Goal: Task Accomplishment & Management: Manage account settings

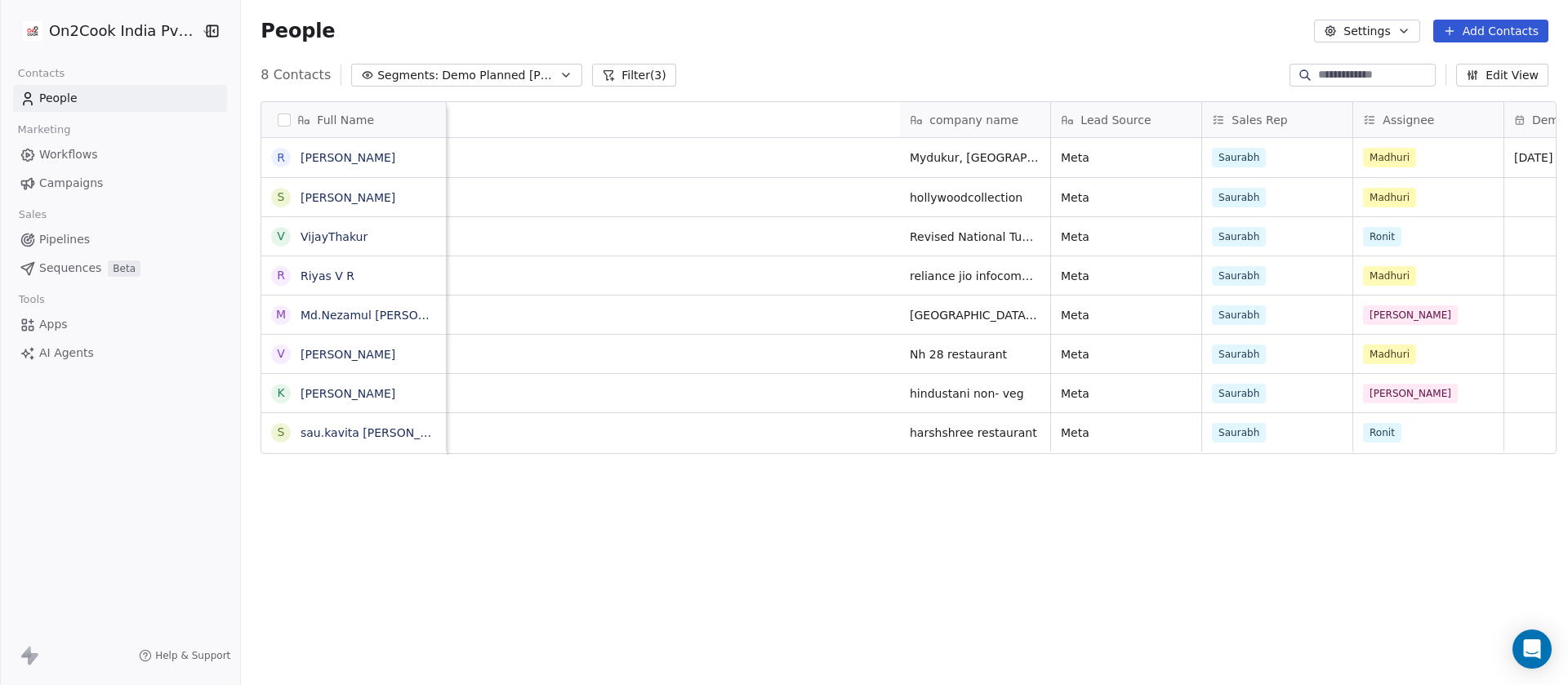
scroll to position [585, 1315]
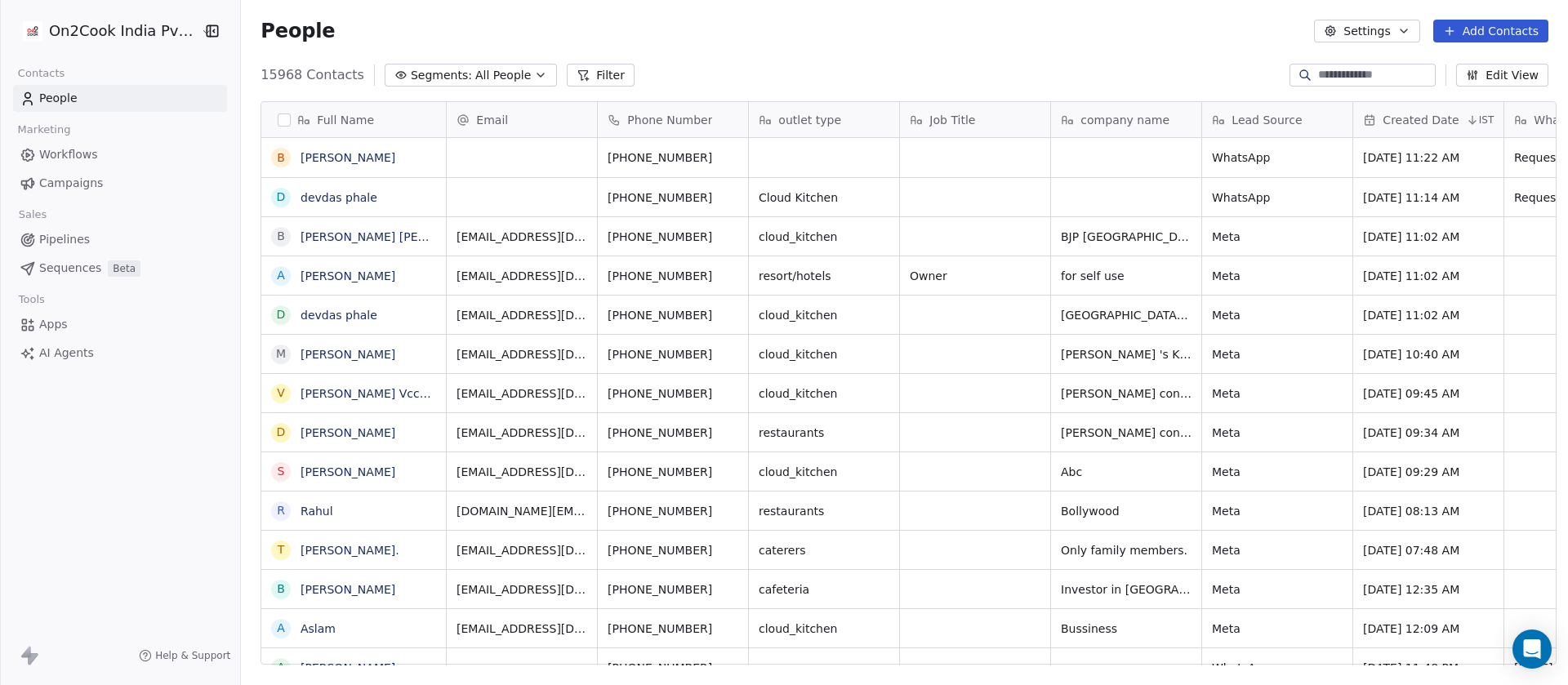
scroll to position [585, 1315]
click at [476, 68] on span "All People" at bounding box center [503, 75] width 55 height 17
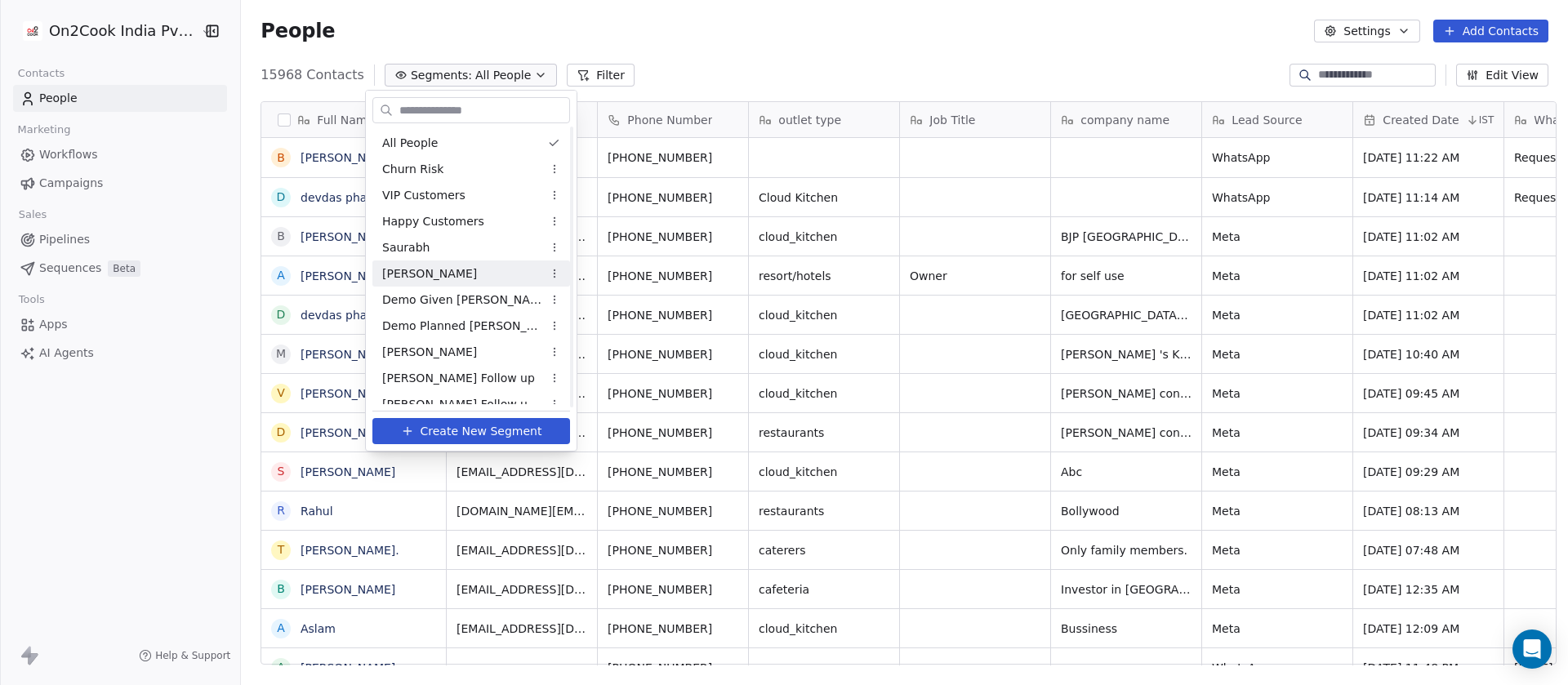
scroll to position [163, 0]
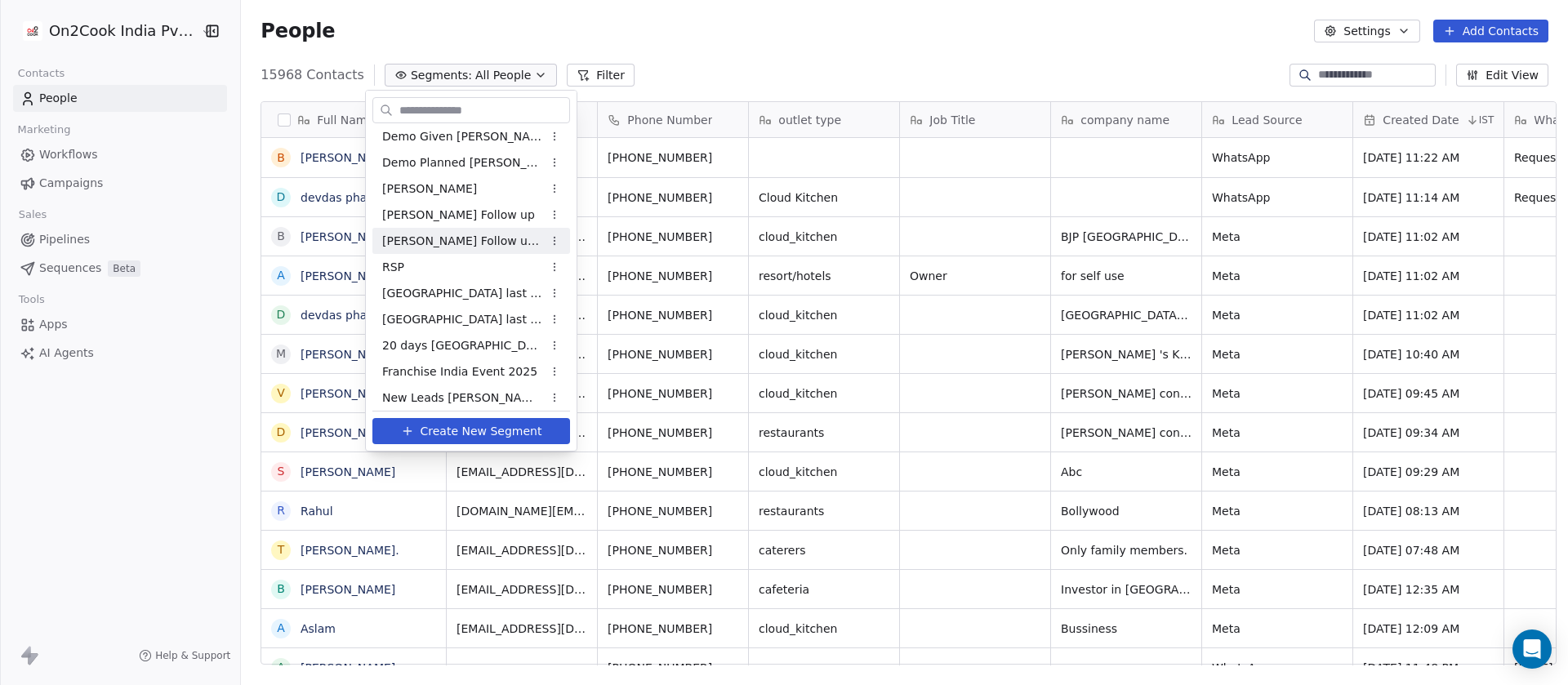
click at [499, 244] on span "[PERSON_NAME] Follow up Hot Active" at bounding box center [462, 241] width 160 height 17
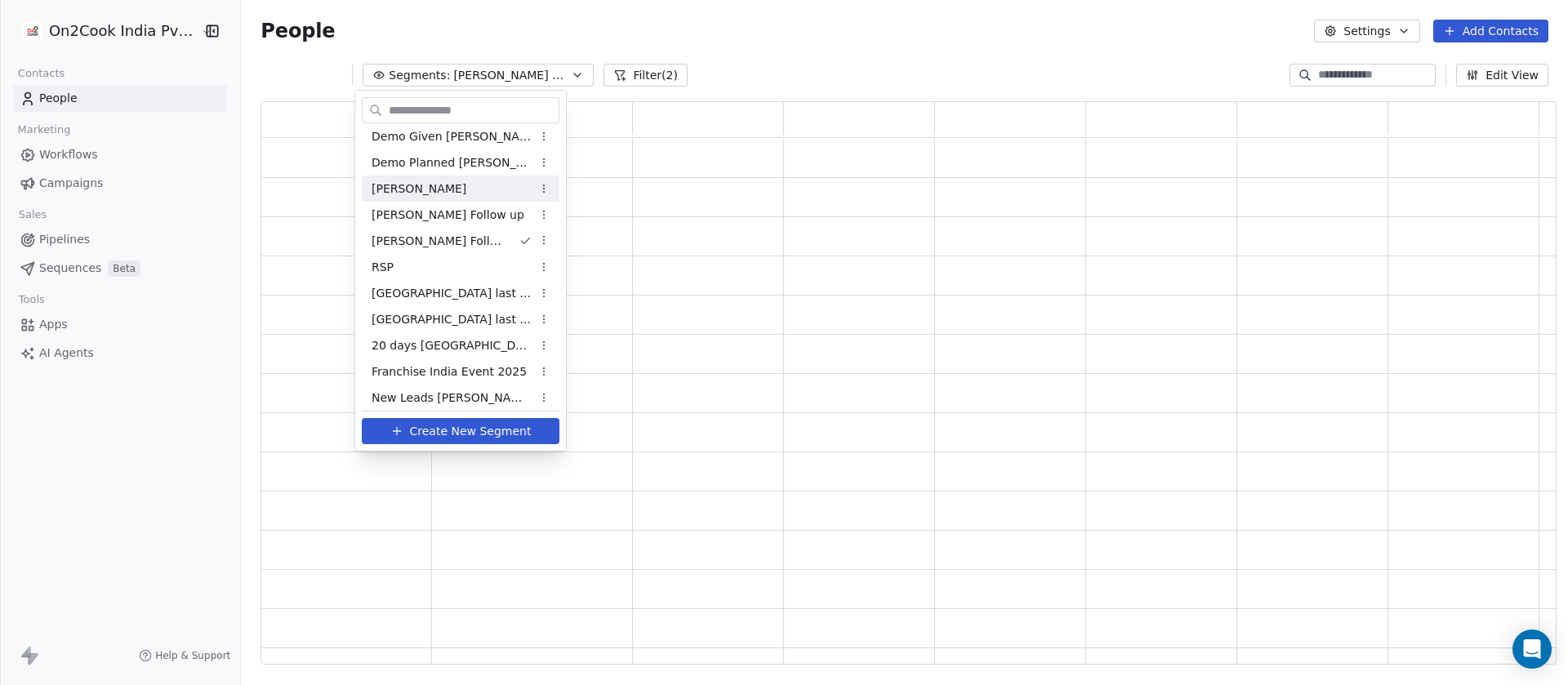
scroll to position [545, 1276]
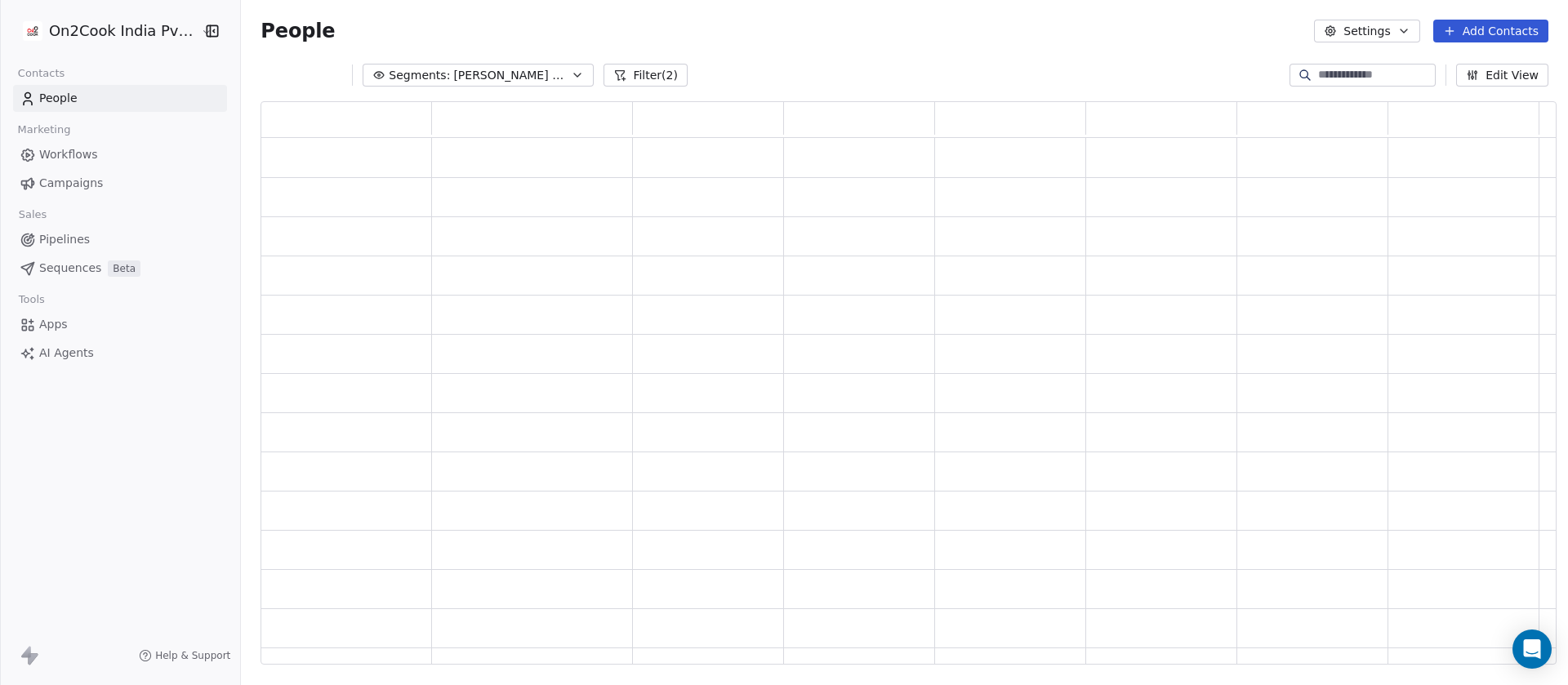
click at [653, 74] on button "Filter (2)" at bounding box center [645, 74] width 85 height 23
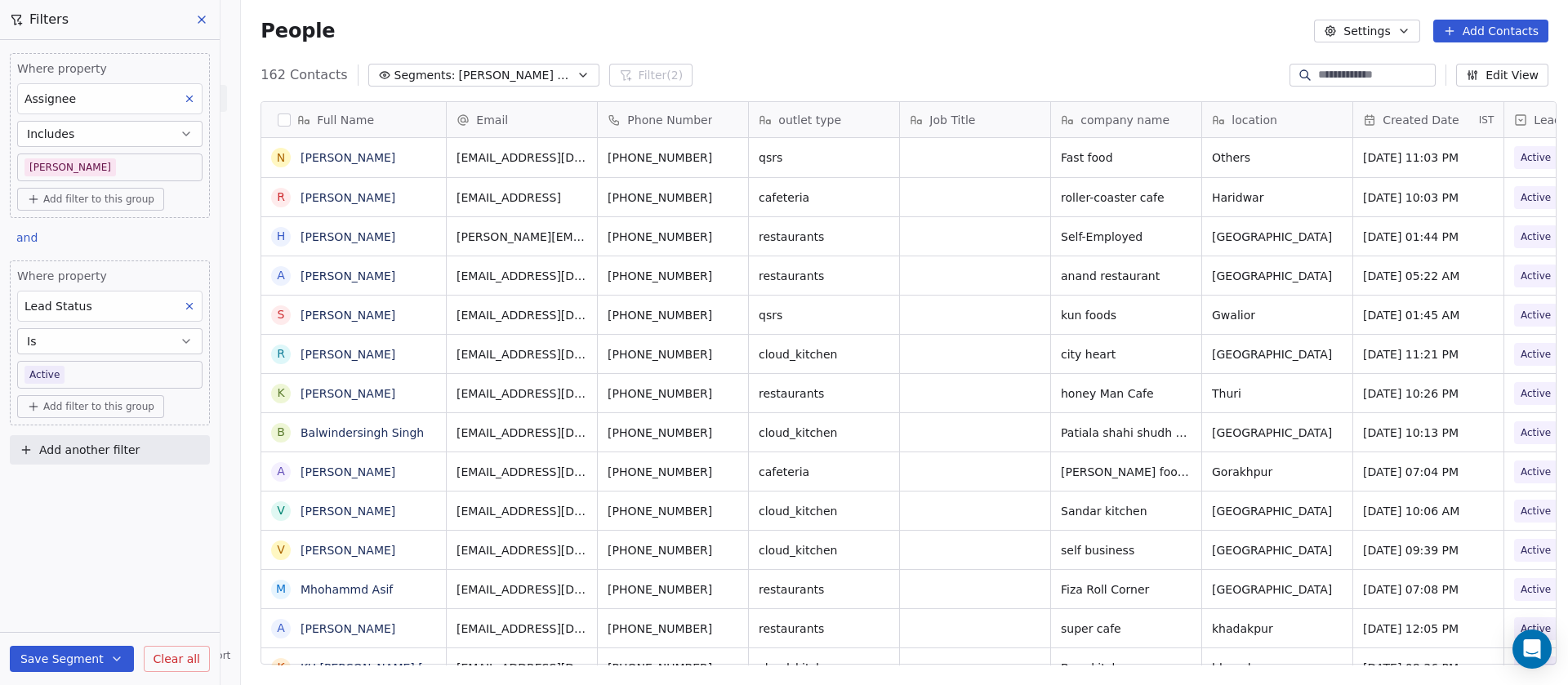
scroll to position [585, 1315]
click at [124, 162] on body "On2Cook India Pvt. Ltd. Contacts People Marketing Workflows Campaigns Sales Pip…" at bounding box center [784, 342] width 1568 height 685
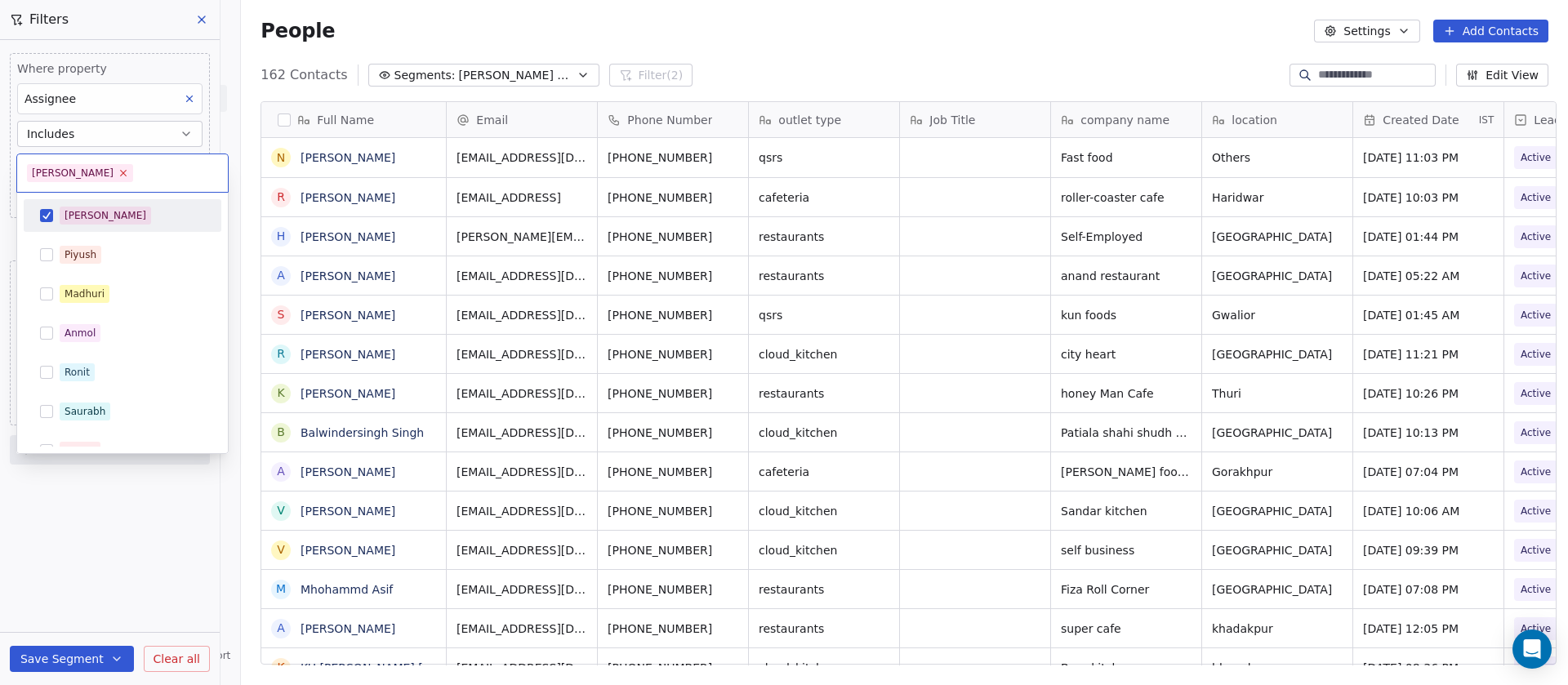
click at [120, 172] on icon at bounding box center [123, 173] width 6 height 6
click at [43, 408] on button "Suggestions" at bounding box center [47, 412] width 13 height 13
click at [544, 14] on html "On2Cook India Pvt. Ltd. Contacts People Marketing Workflows Campaigns Sales Pip…" at bounding box center [784, 342] width 1568 height 685
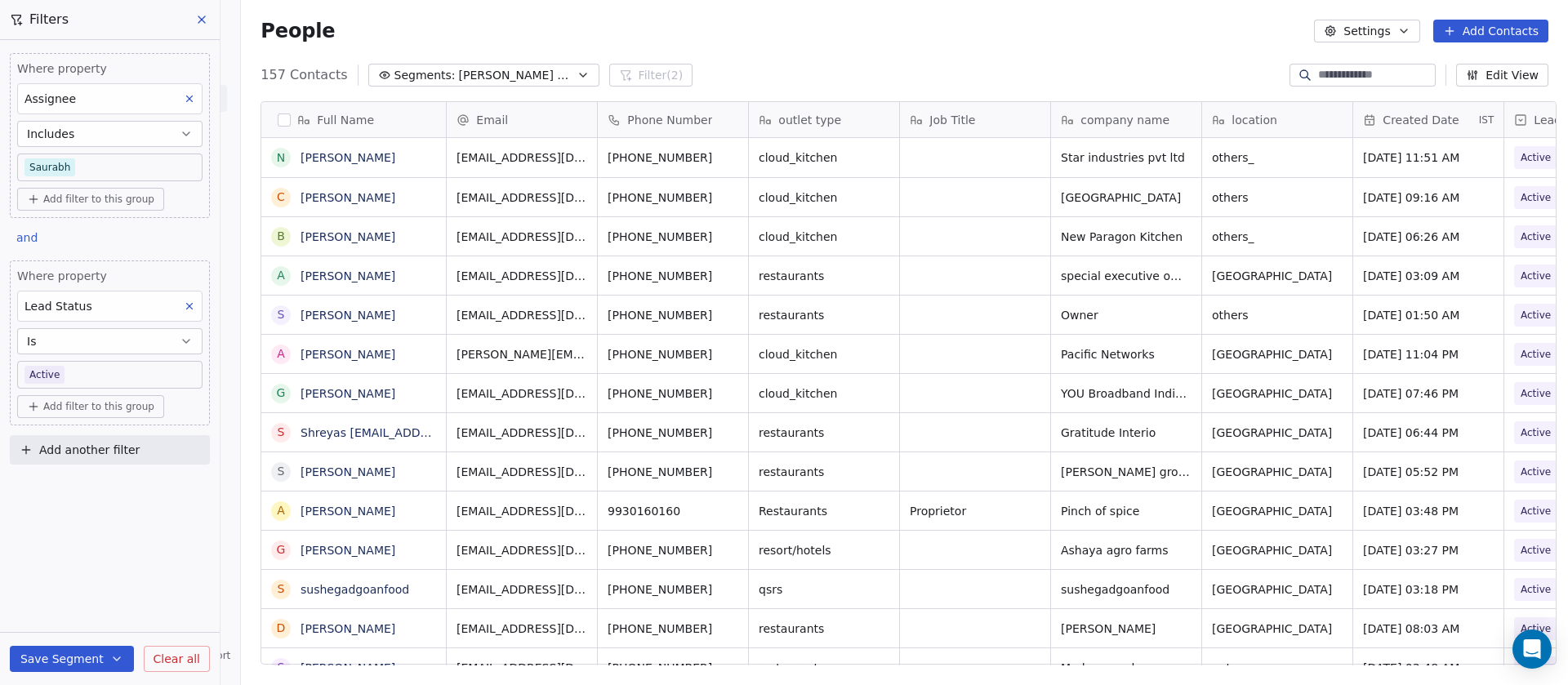
click at [115, 660] on icon "button" at bounding box center [117, 659] width 13 height 13
click at [117, 591] on span "Create new segment" at bounding box center [106, 585] width 119 height 17
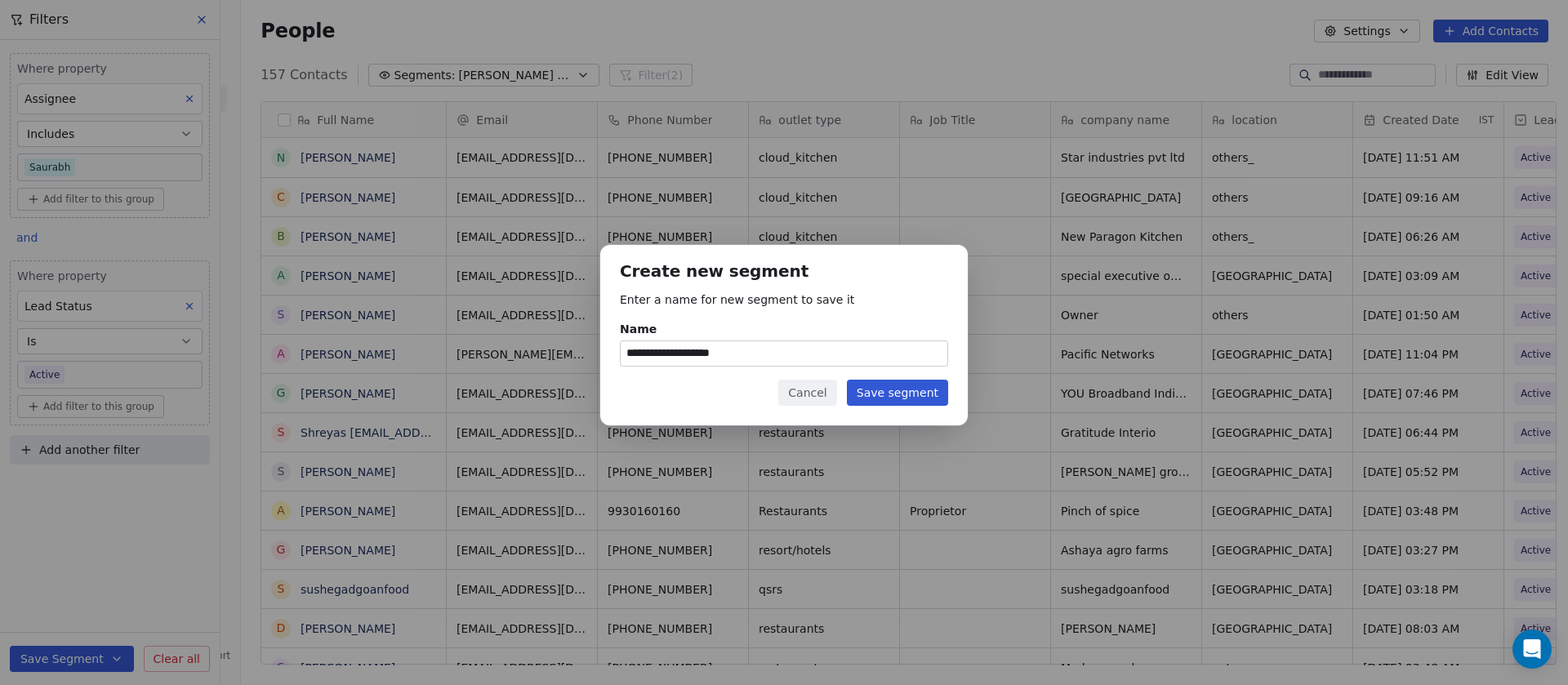
type input "**********"
click at [892, 392] on button "Save segment" at bounding box center [897, 392] width 101 height 26
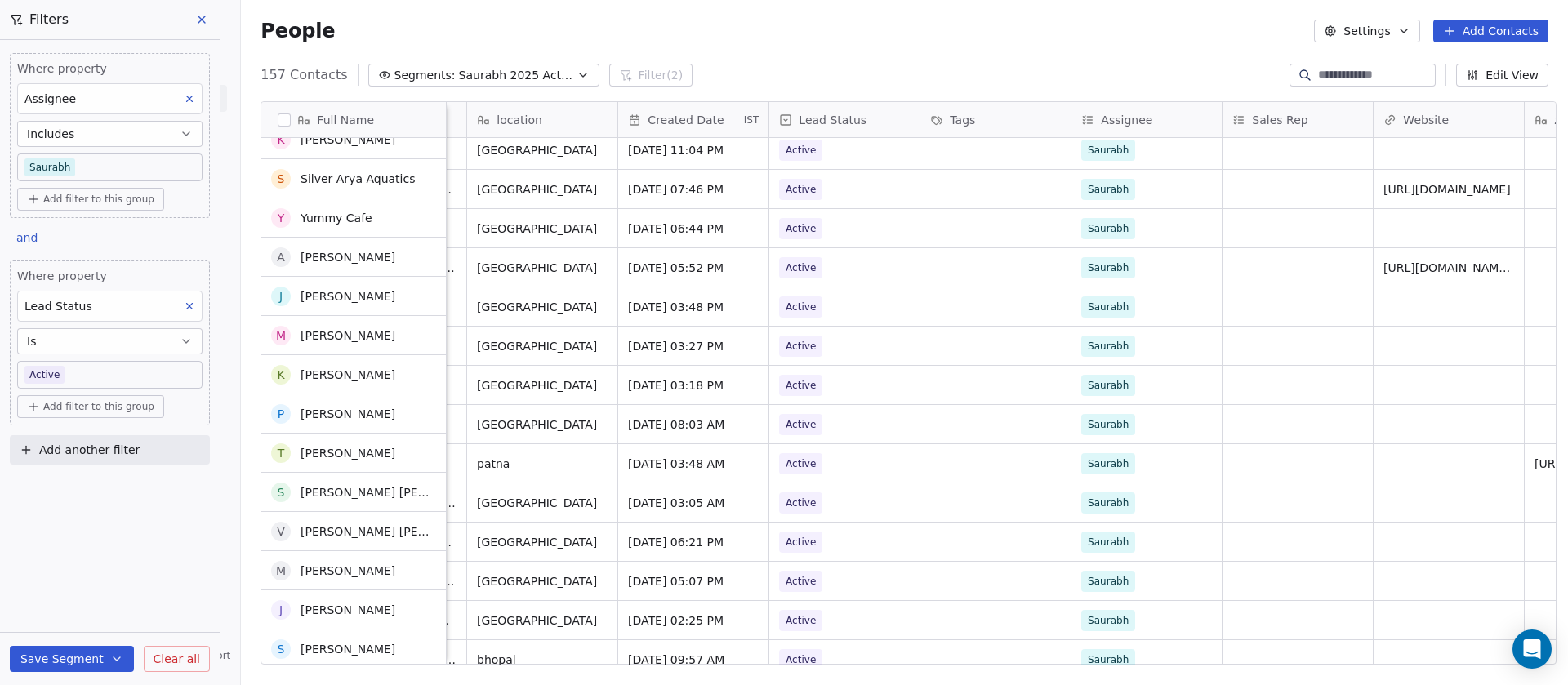
scroll to position [0, 0]
